Goal: Transaction & Acquisition: Purchase product/service

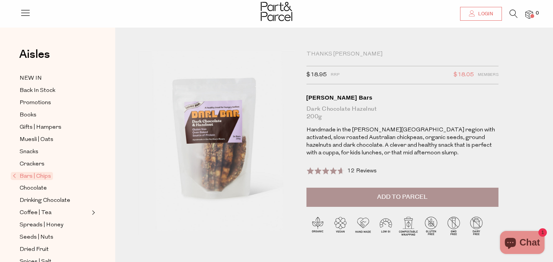
click at [476, 12] on span "Login" at bounding box center [484, 14] width 17 height 7
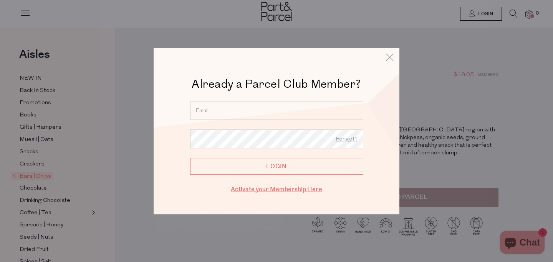
click at [272, 191] on link "Activate your Membership Here" at bounding box center [276, 189] width 91 height 9
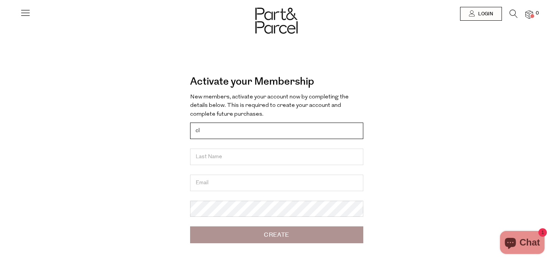
click at [215, 129] on input "cl" at bounding box center [276, 131] width 173 height 17
type input "clare"
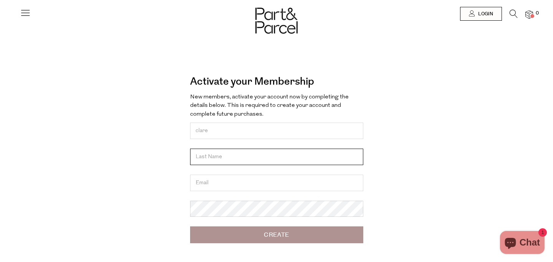
click at [200, 158] on input "text" at bounding box center [276, 157] width 173 height 17
type input "mccoll"
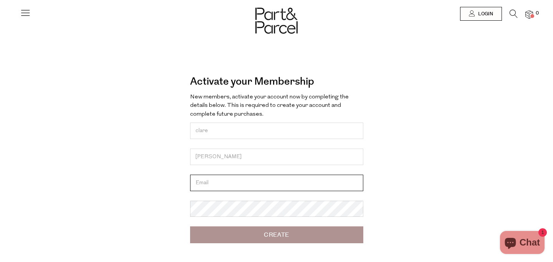
click at [206, 180] on input "email" at bounding box center [276, 183] width 173 height 17
type input "clare@fennstore.com"
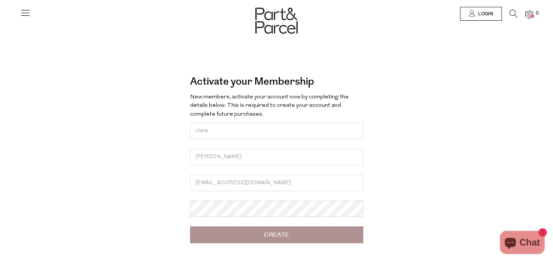
click at [216, 205] on div at bounding box center [276, 131] width 553 height 262
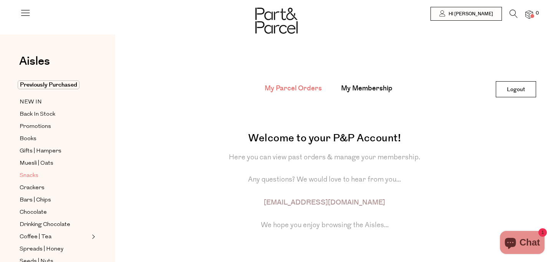
click at [30, 178] on span "Snacks" at bounding box center [29, 176] width 19 height 9
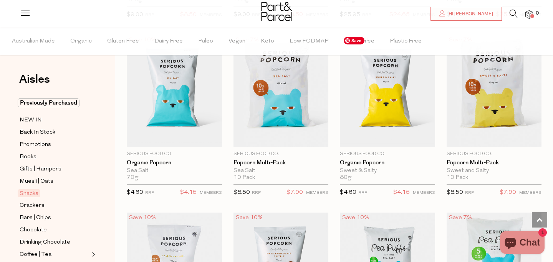
scroll to position [1846, 0]
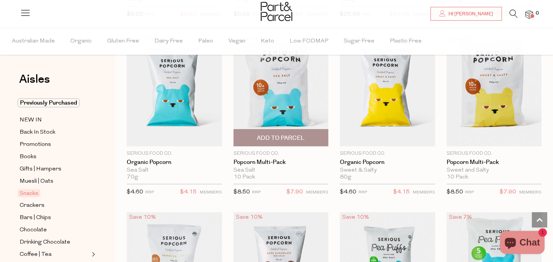
click at [263, 136] on span "Add To Parcel" at bounding box center [281, 138] width 48 height 8
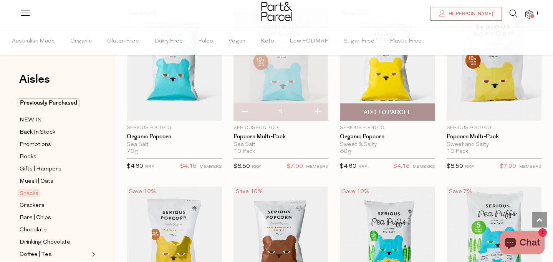
scroll to position [1880, 0]
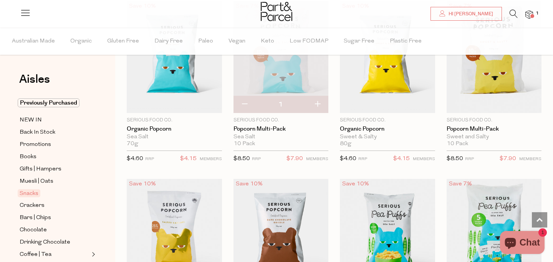
click at [319, 102] on button "button" at bounding box center [317, 104] width 22 height 17
type input "2"
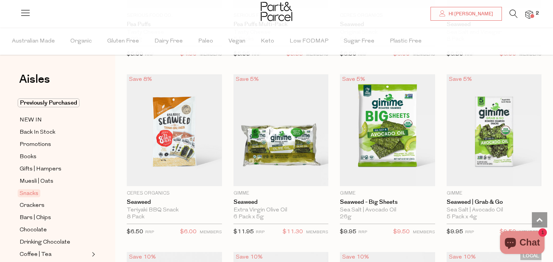
scroll to position [2352, 0]
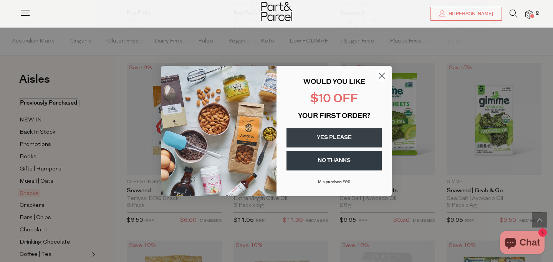
click at [380, 72] on circle "Close dialog" at bounding box center [381, 75] width 13 height 13
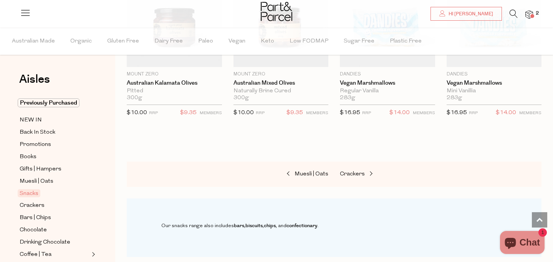
scroll to position [3011, 0]
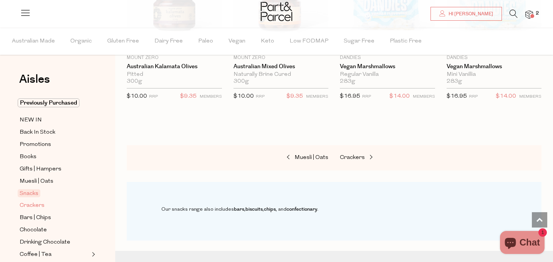
click at [35, 205] on span "Crackers" at bounding box center [32, 205] width 25 height 9
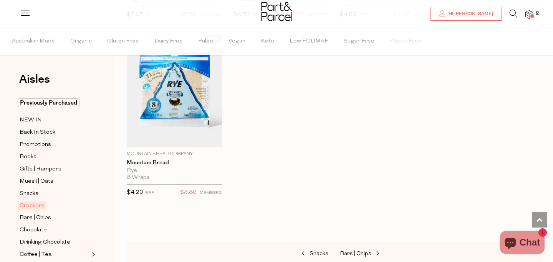
scroll to position [1672, 0]
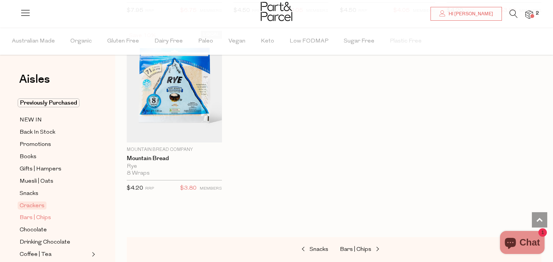
click at [38, 217] on span "Bars | Chips" at bounding box center [35, 218] width 31 height 9
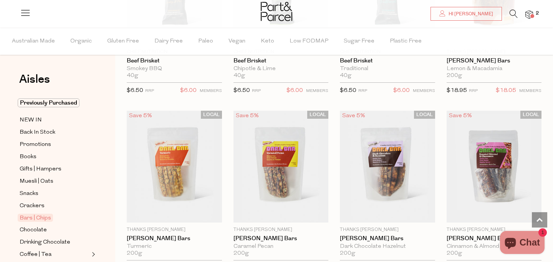
scroll to position [1055, 0]
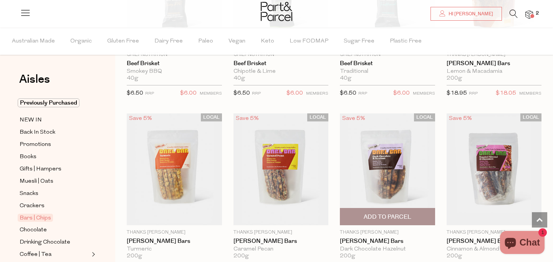
click at [389, 218] on span "Add To Parcel" at bounding box center [387, 217] width 48 height 8
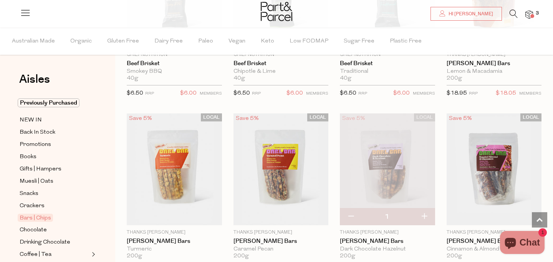
click at [425, 213] on button "button" at bounding box center [424, 217] width 22 height 17
type input "2"
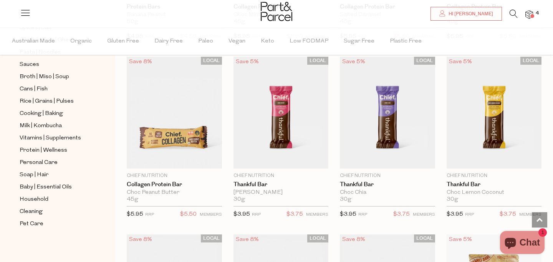
scroll to position [276, 0]
click at [38, 152] on span "Protein | Wellness" at bounding box center [44, 150] width 48 height 9
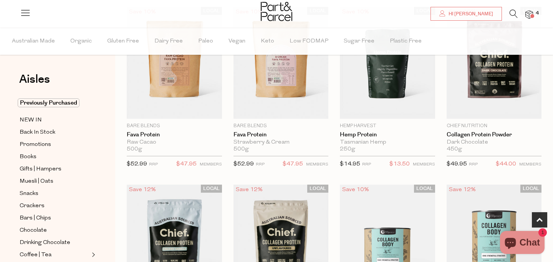
scroll to position [452, 0]
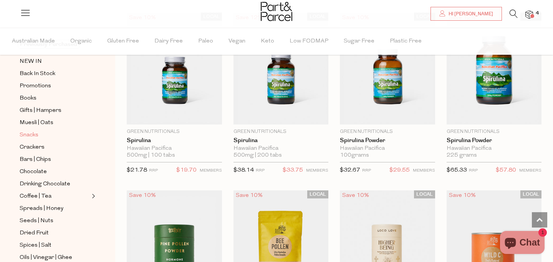
scroll to position [77, 0]
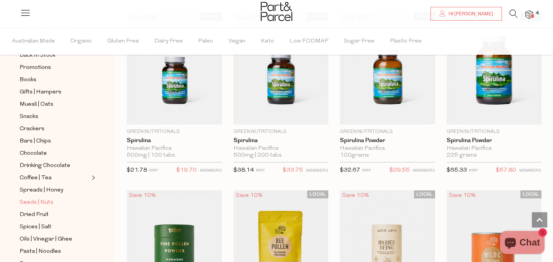
click at [34, 205] on span "Seeds | Nuts" at bounding box center [37, 202] width 34 height 9
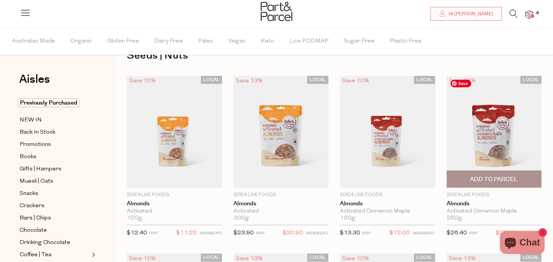
scroll to position [30, 0]
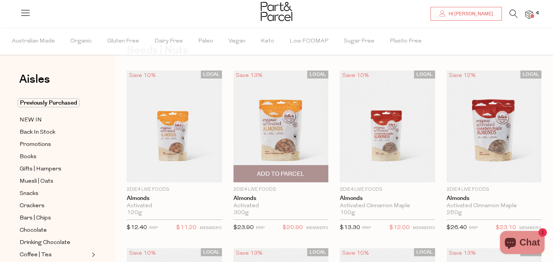
click at [296, 173] on span "Add To Parcel" at bounding box center [281, 174] width 48 height 8
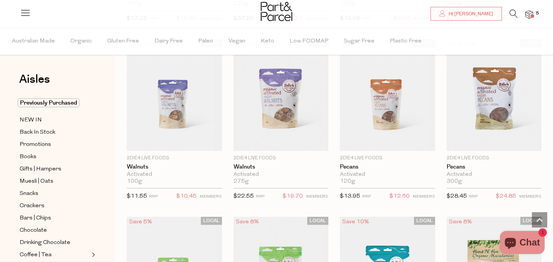
scroll to position [0, 0]
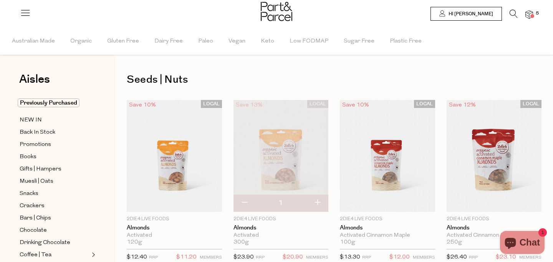
click at [532, 17] on span at bounding box center [532, 16] width 4 height 4
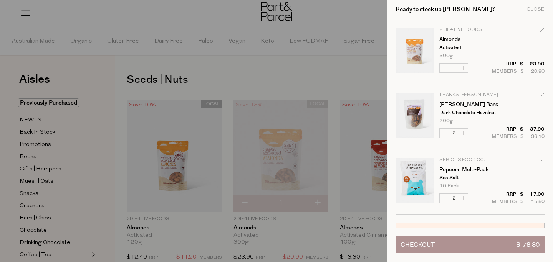
click at [462, 134] on button "Increase [PERSON_NAME] Bars" at bounding box center [462, 133] width 9 height 9
type input "3"
click at [434, 248] on button "Checkout $ 97.75" at bounding box center [469, 245] width 149 height 17
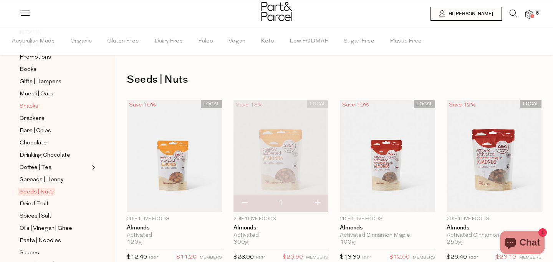
scroll to position [88, 0]
click at [37, 203] on span "Dried Fruit" at bounding box center [34, 204] width 29 height 9
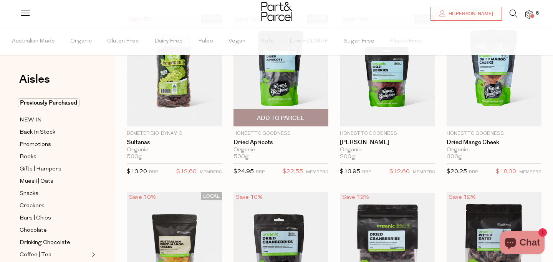
scroll to position [86, 0]
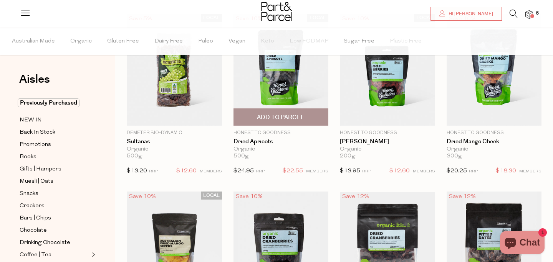
click at [290, 123] on span "Add To Parcel" at bounding box center [281, 117] width 91 height 17
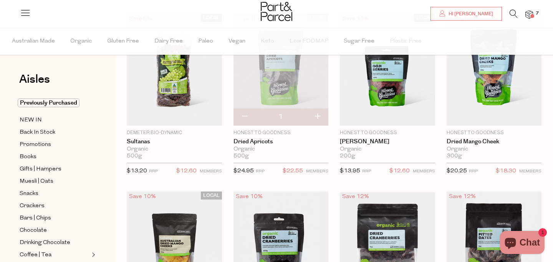
click at [528, 12] on img at bounding box center [529, 14] width 8 height 9
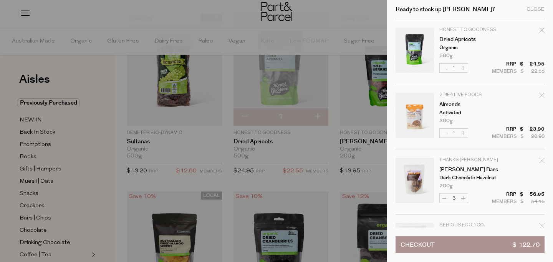
click at [453, 244] on button "Checkout $ 122.70" at bounding box center [469, 245] width 149 height 17
